Goal: Navigation & Orientation: Find specific page/section

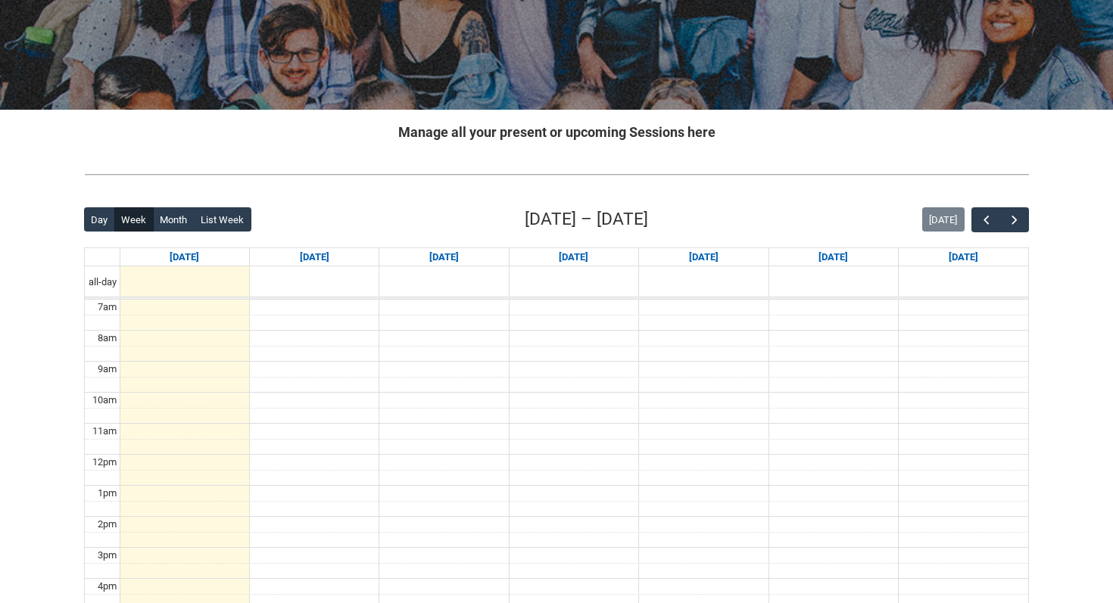
scroll to position [223, 0]
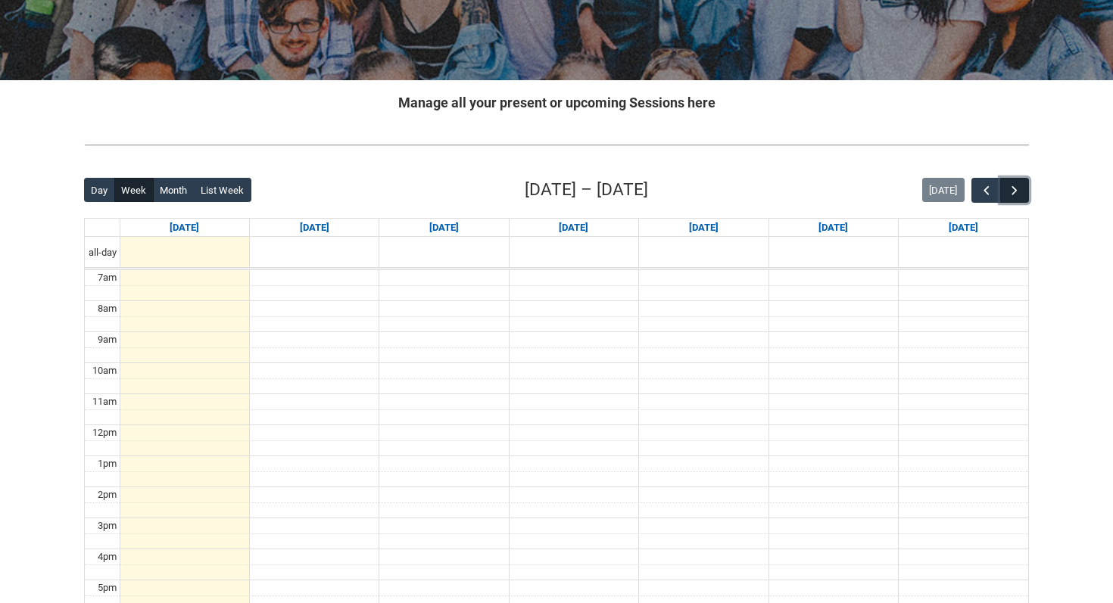
click at [1008, 186] on span "button" at bounding box center [1014, 190] width 15 height 15
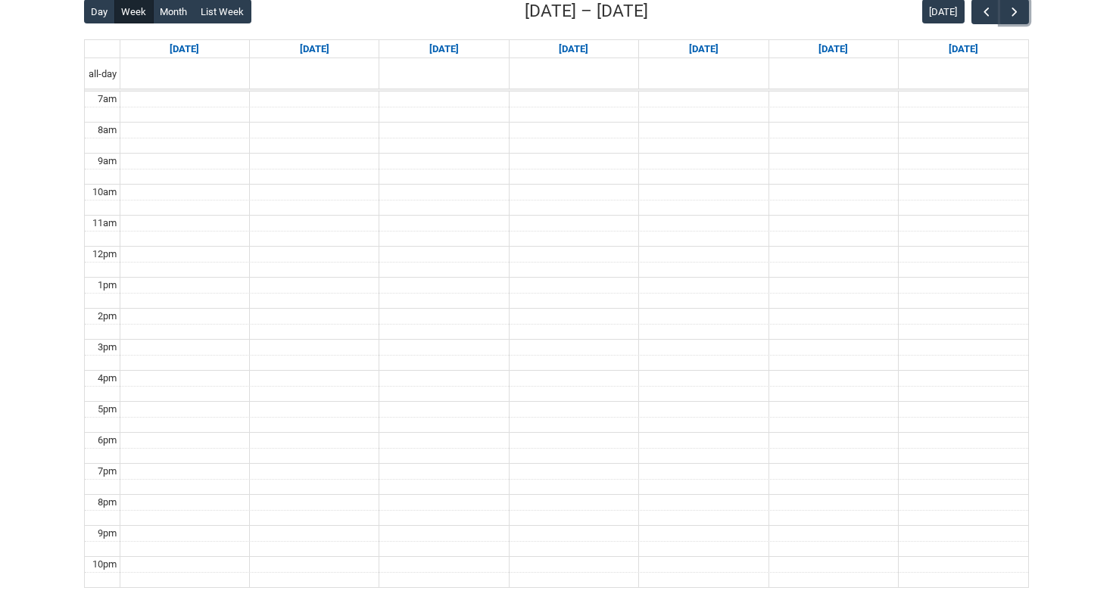
scroll to position [366, 0]
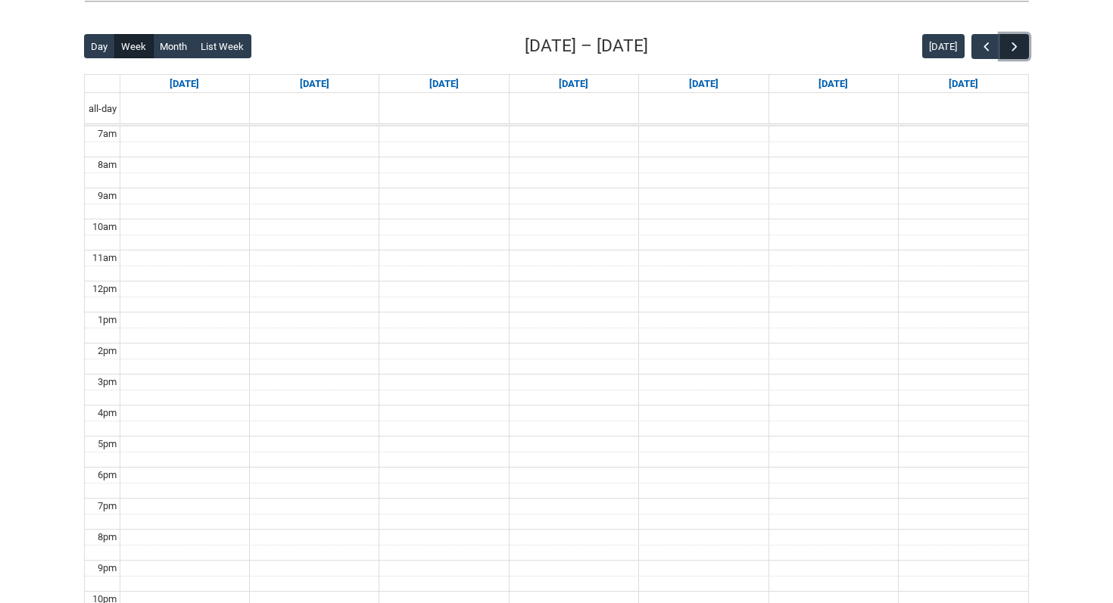
click at [1019, 48] on span "button" at bounding box center [1014, 46] width 15 height 15
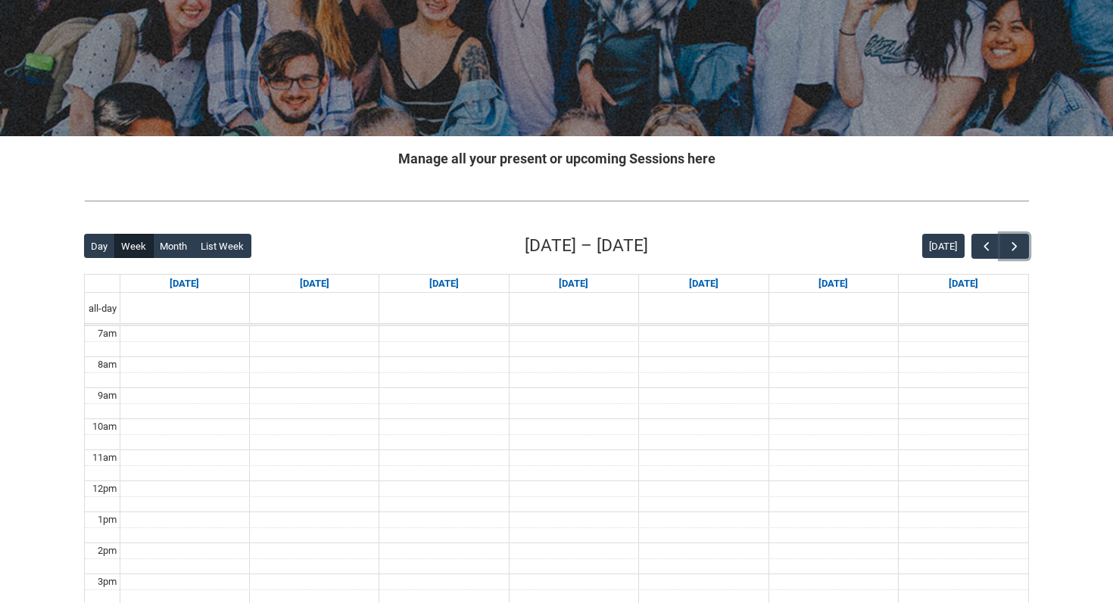
scroll to position [0, 0]
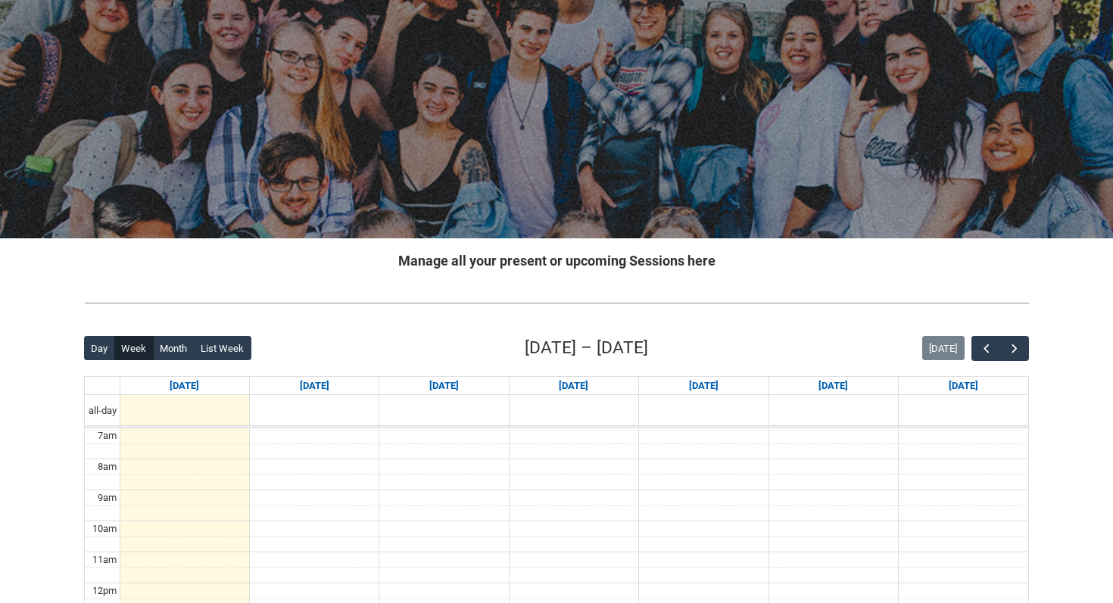
scroll to position [71, 0]
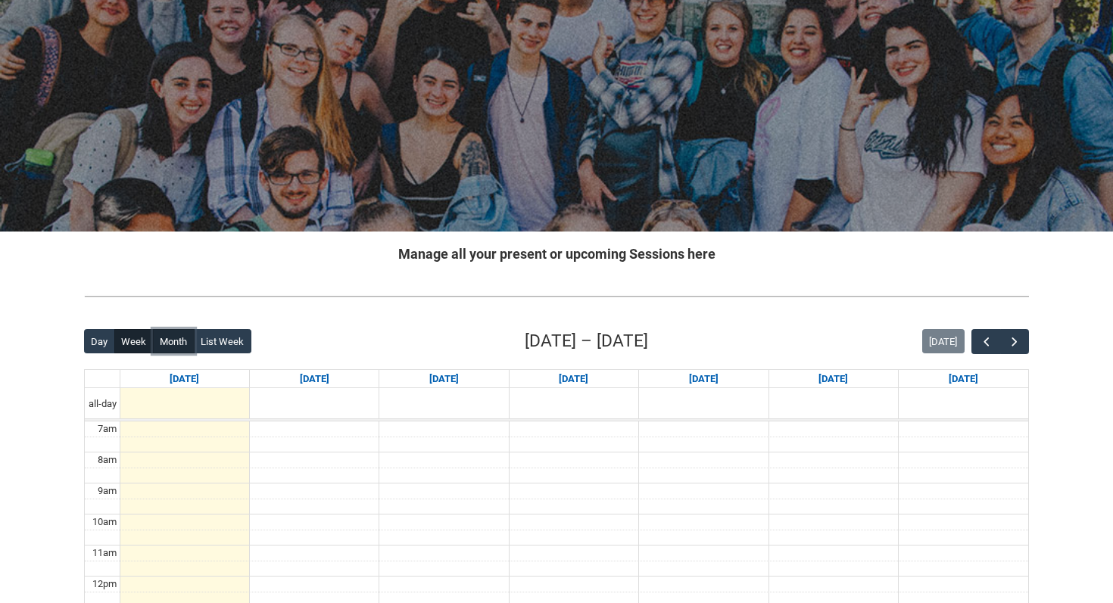
click at [174, 340] on button "Month" at bounding box center [174, 341] width 42 height 24
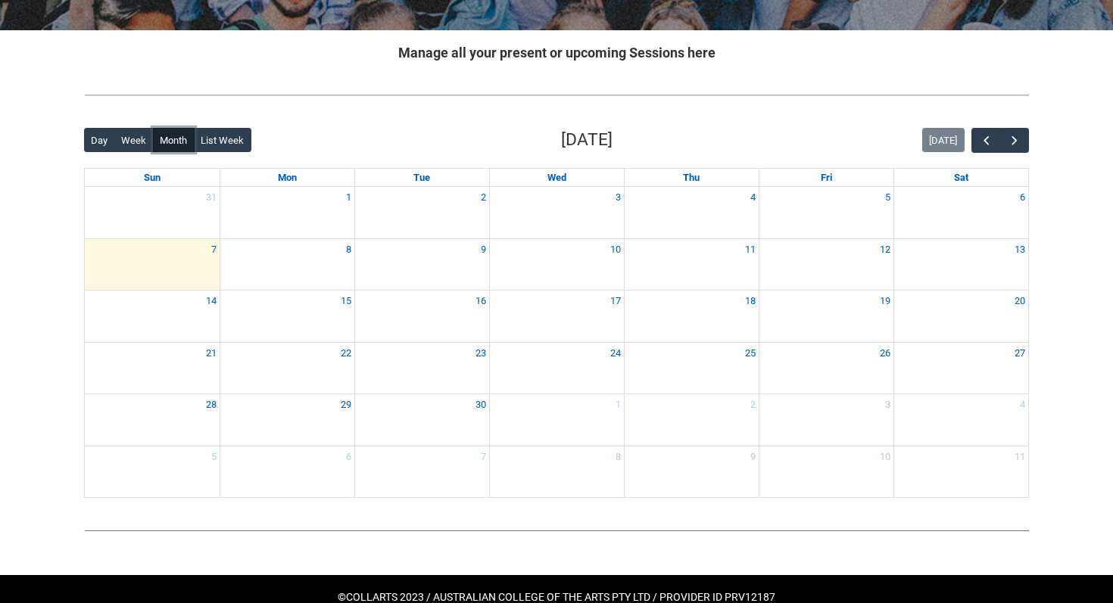
scroll to position [262, 0]
